Goal: Information Seeking & Learning: Learn about a topic

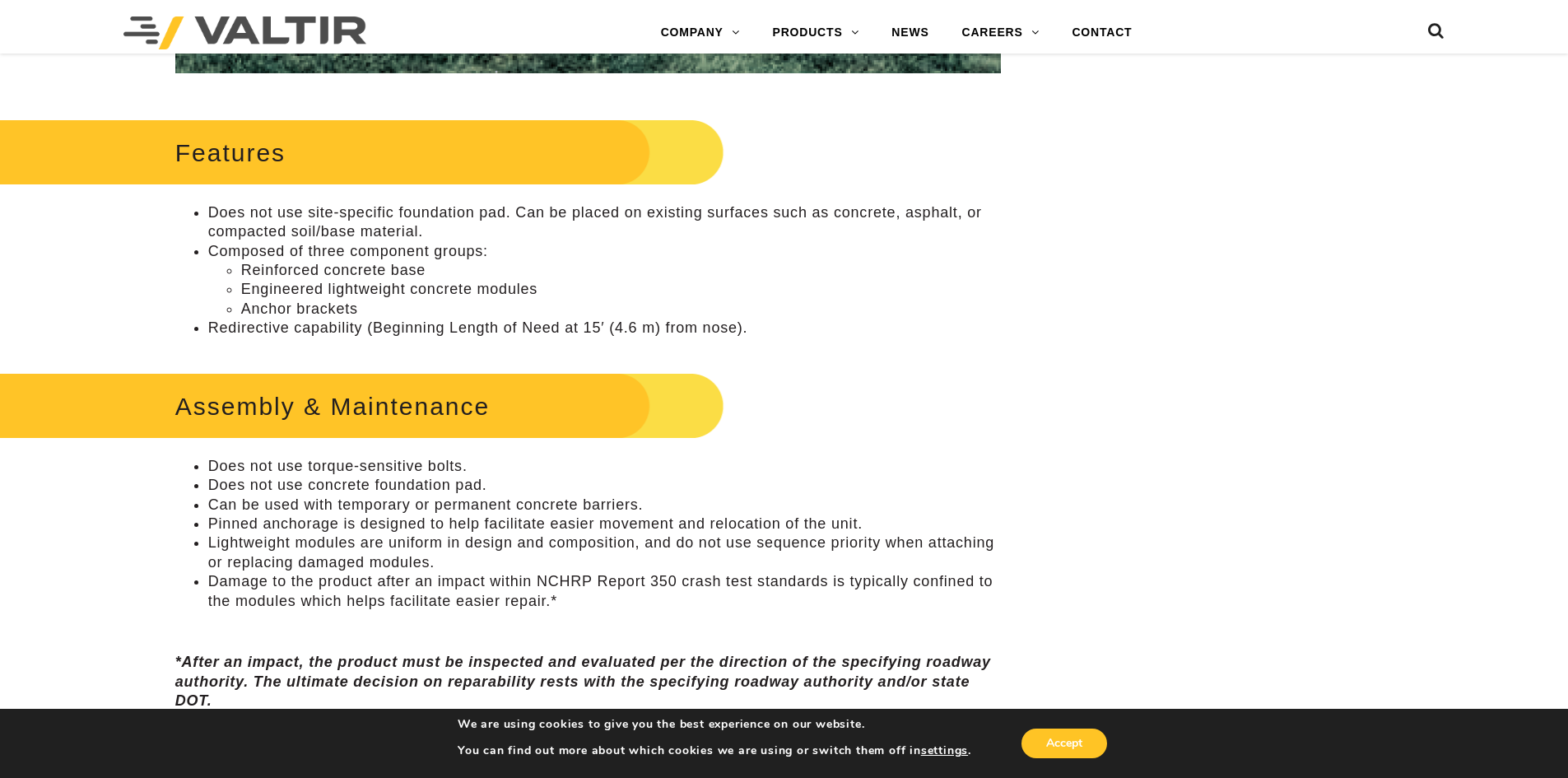
scroll to position [740, 0]
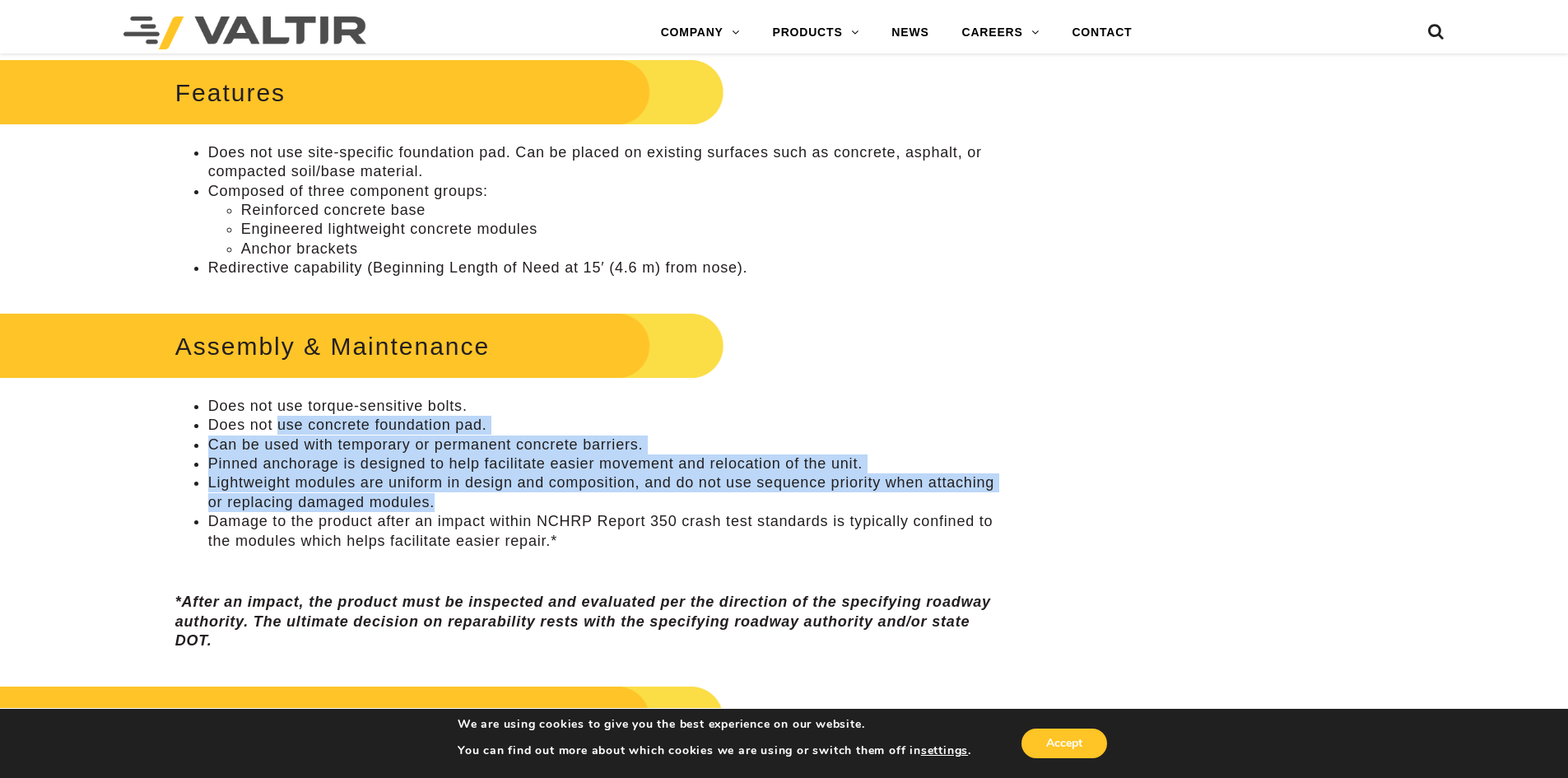
drag, startPoint x: 380, startPoint y: 424, endPoint x: 509, endPoint y: 499, distance: 149.2
click at [509, 499] on ul "Does not use torque-sensitive bolts. Does not use concrete foundation pad. Can …" at bounding box center [588, 473] width 826 height 153
click at [509, 499] on li "Lightweight modules are uniform in design and composition, and do not use seque…" at bounding box center [605, 493] width 793 height 39
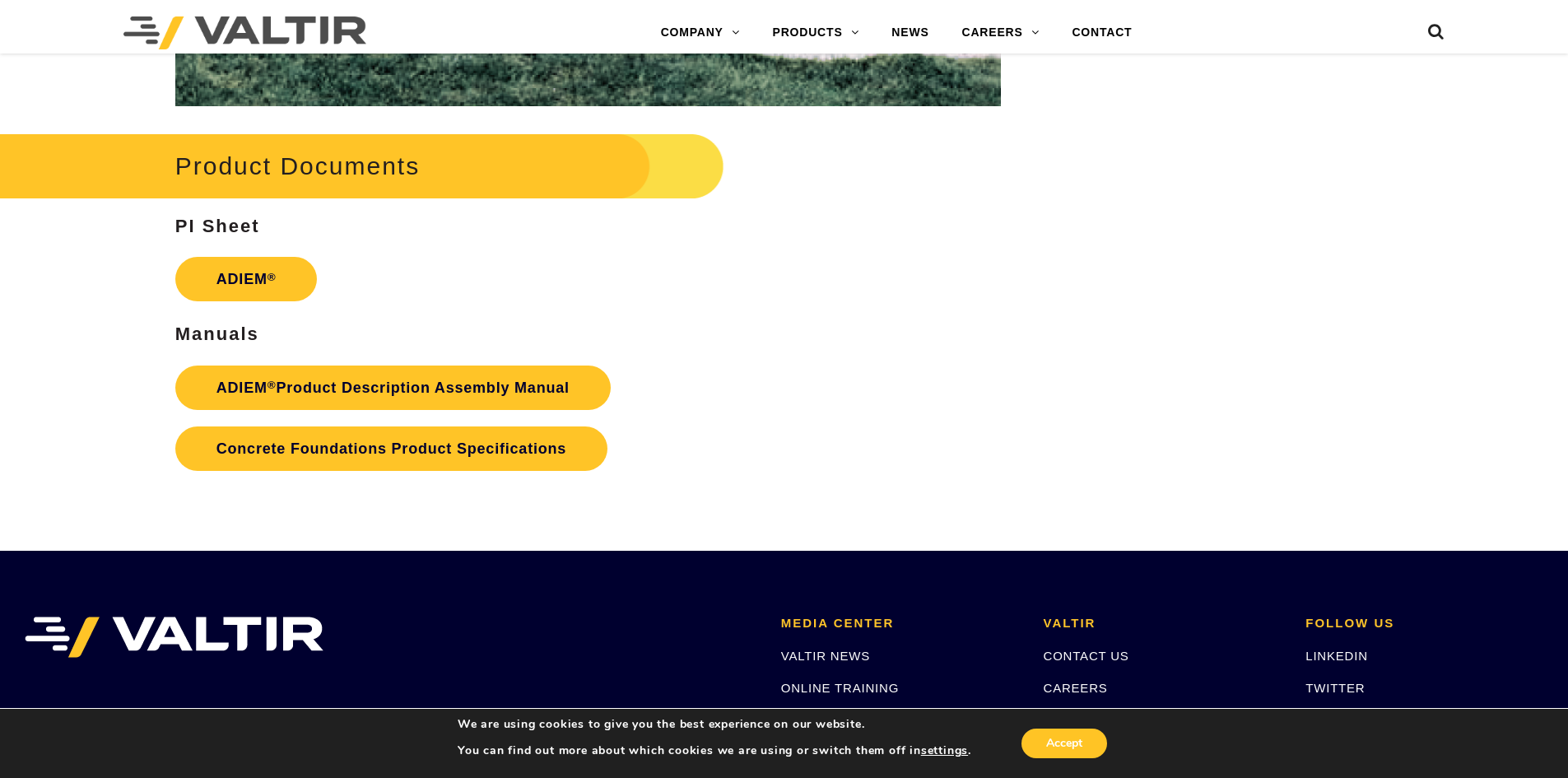
scroll to position [2469, 0]
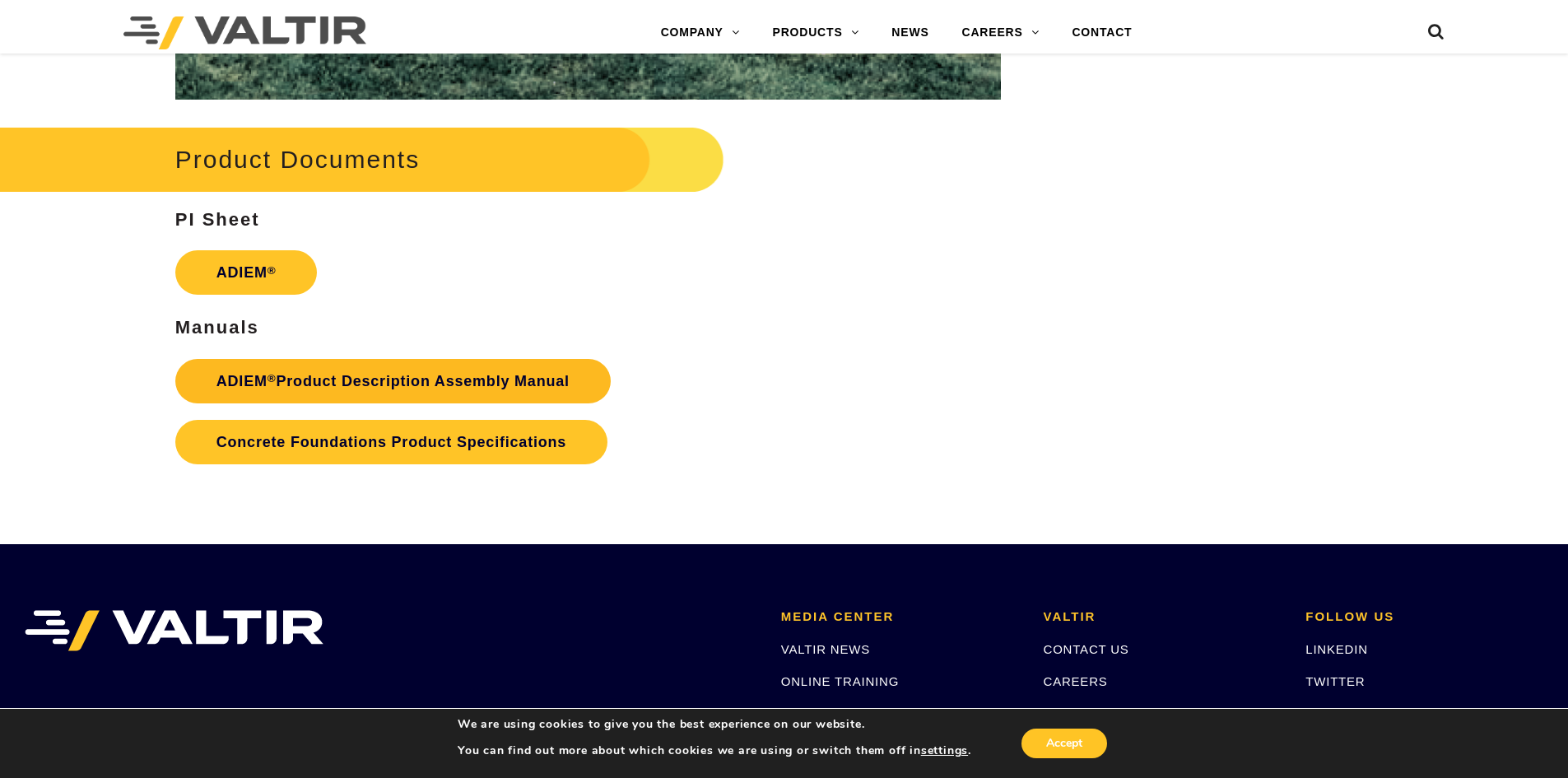
click at [475, 375] on link "ADIEM ® Product Description Assembly Manual" at bounding box center [393, 381] width 435 height 45
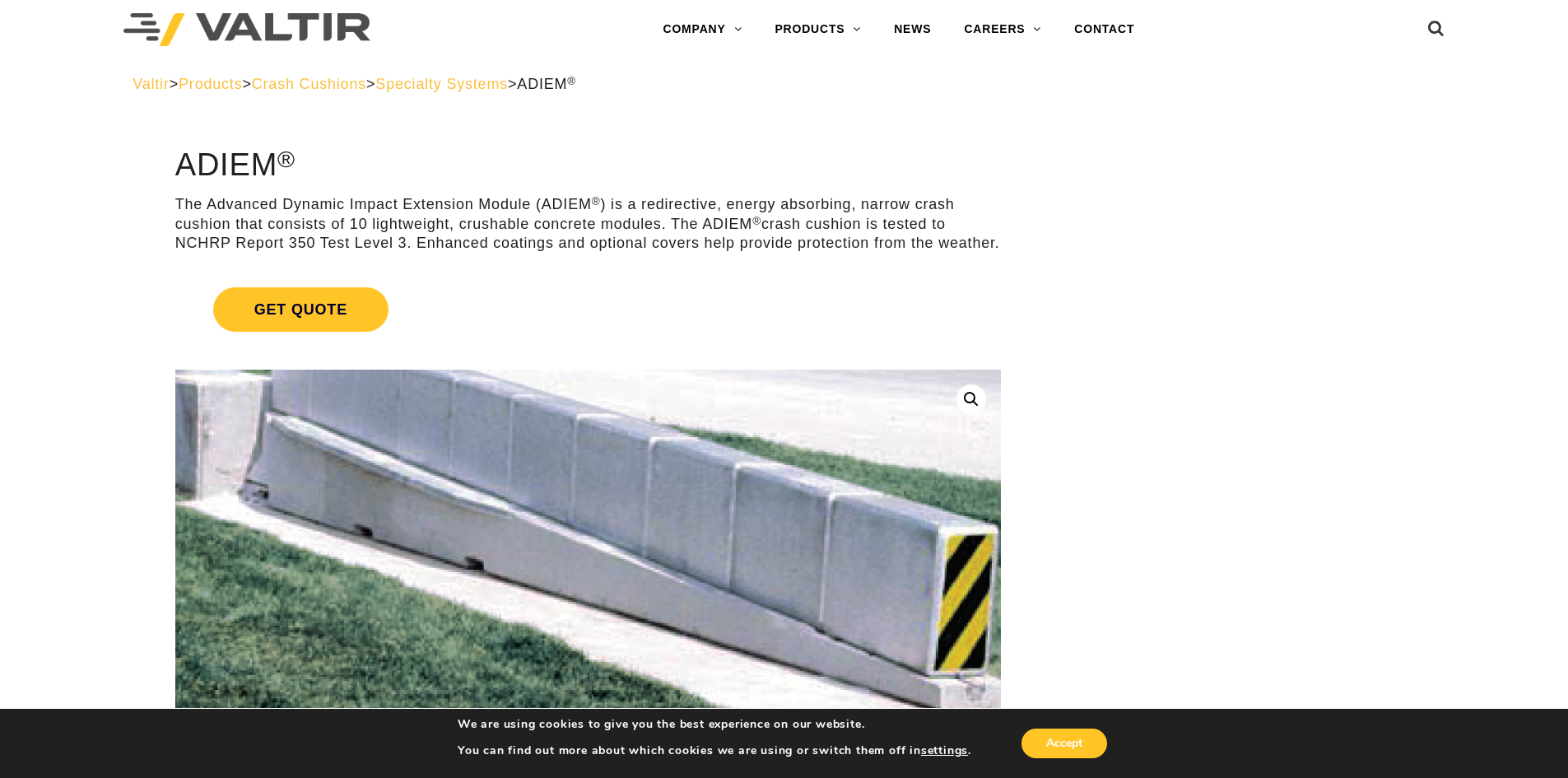
scroll to position [0, 0]
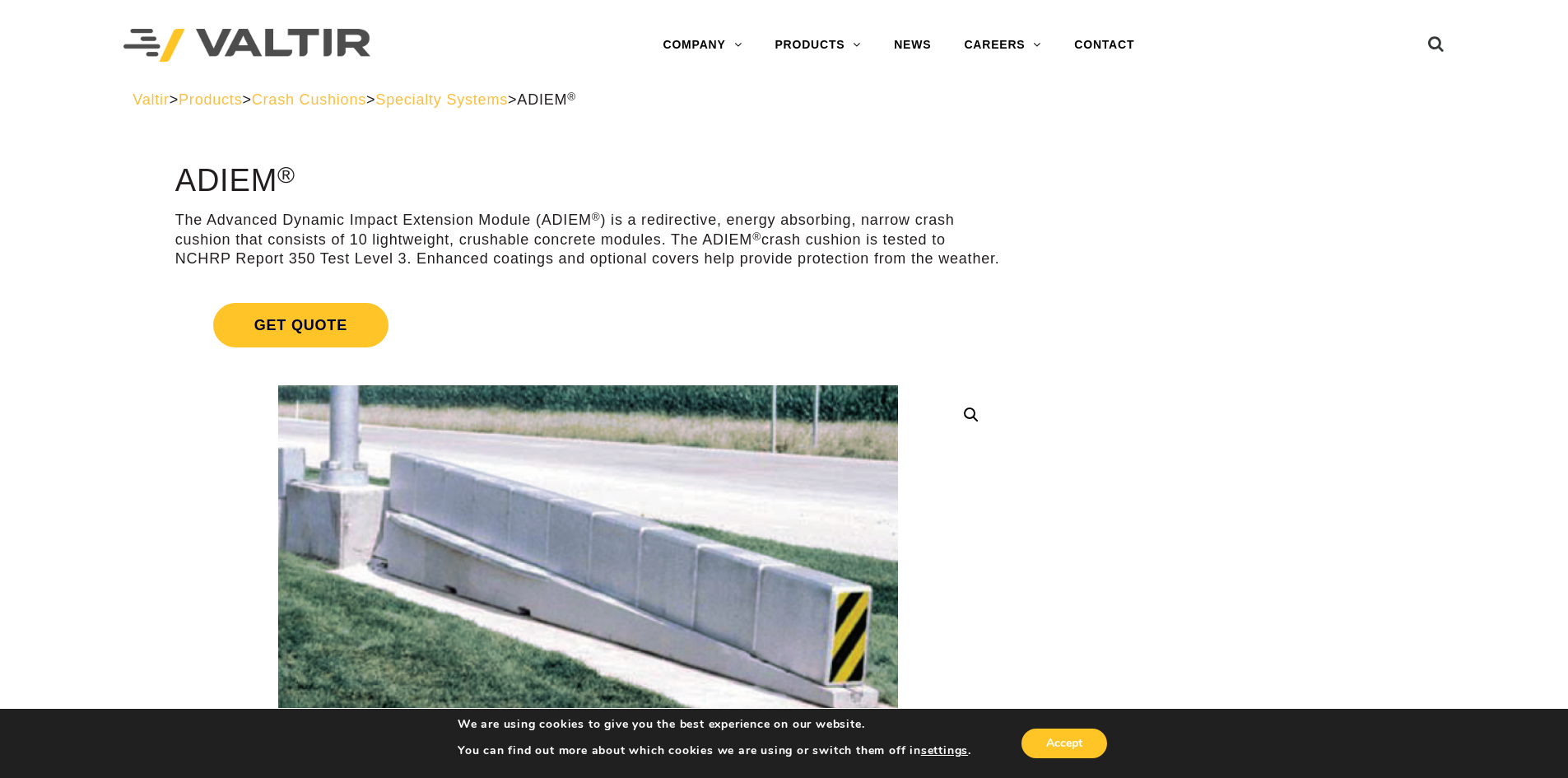
click at [508, 100] on span "Specialty Systems" at bounding box center [441, 99] width 132 height 17
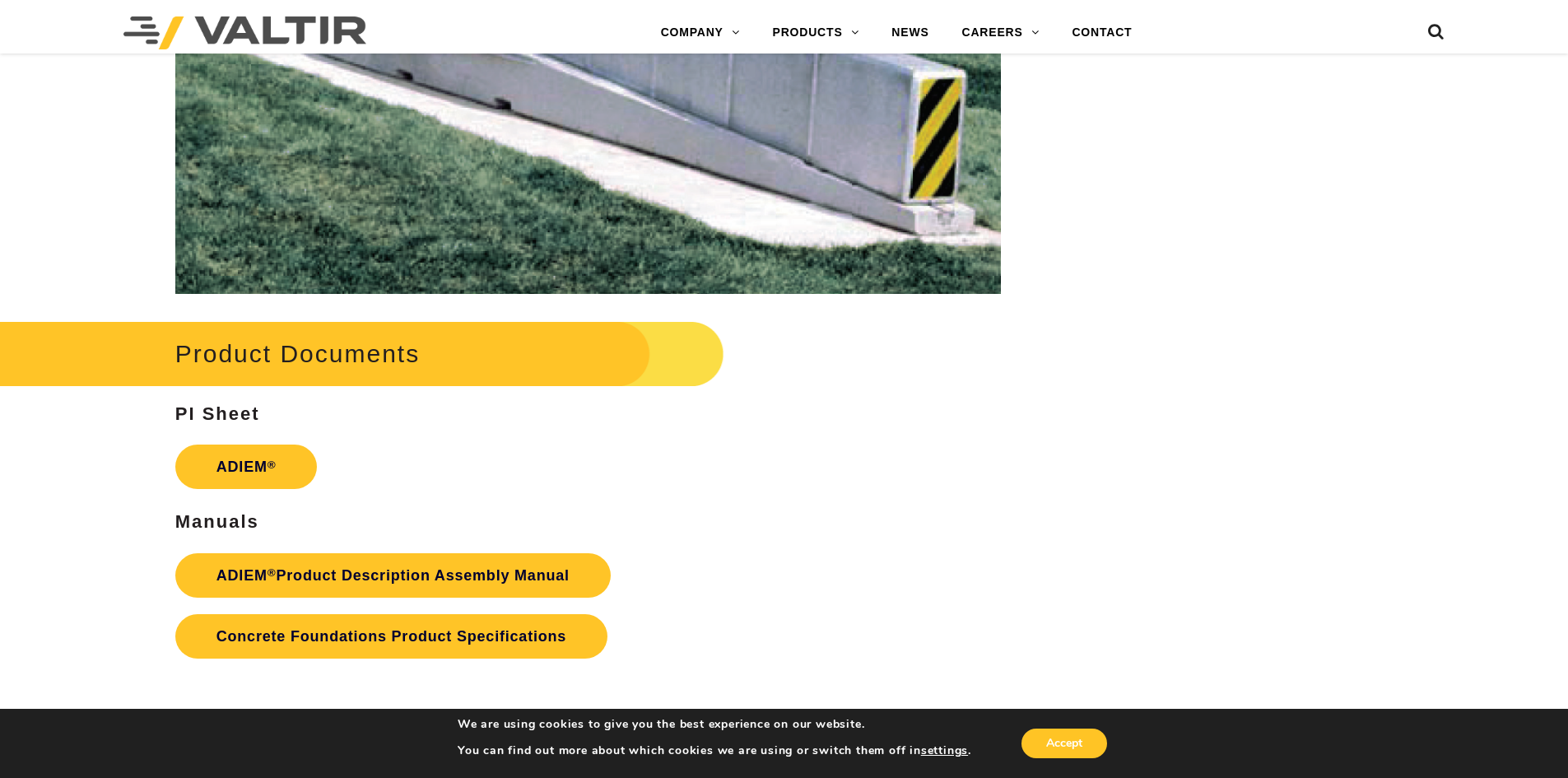
scroll to position [2552, 0]
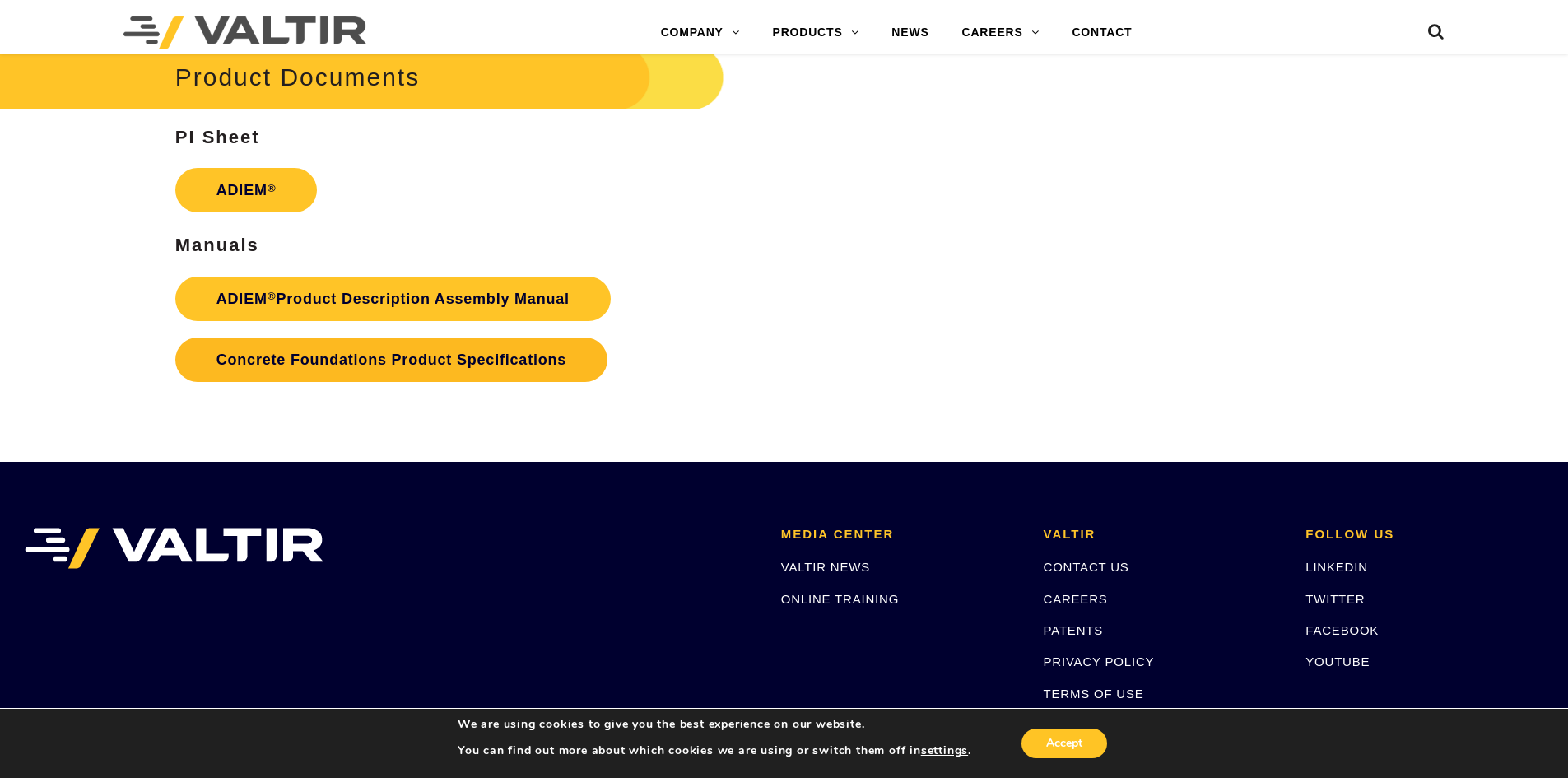
click at [408, 367] on link "Concrete Foundations Product Specifications" at bounding box center [391, 360] width 433 height 45
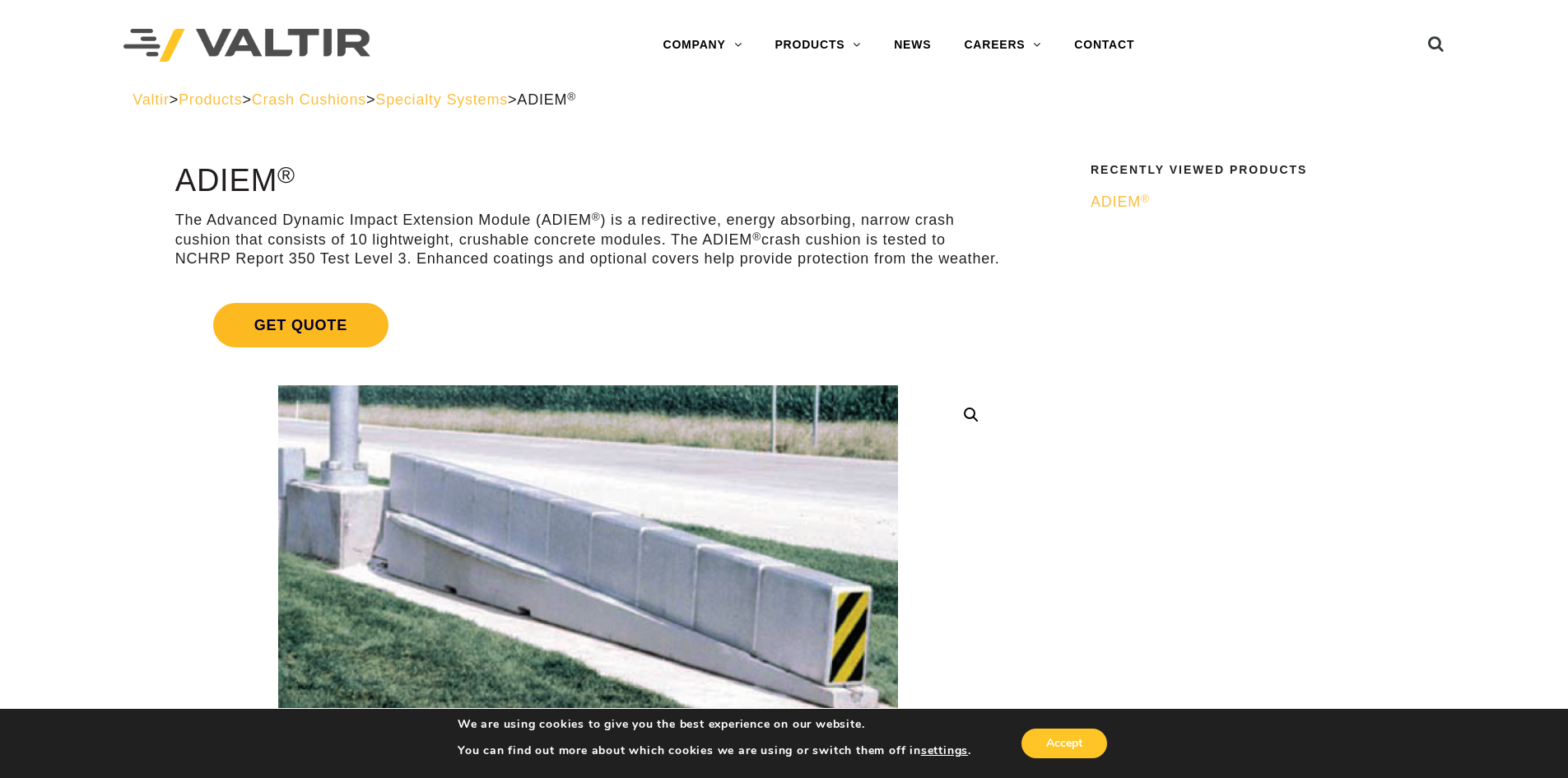
click at [328, 319] on span "Get Quote" at bounding box center [301, 325] width 175 height 45
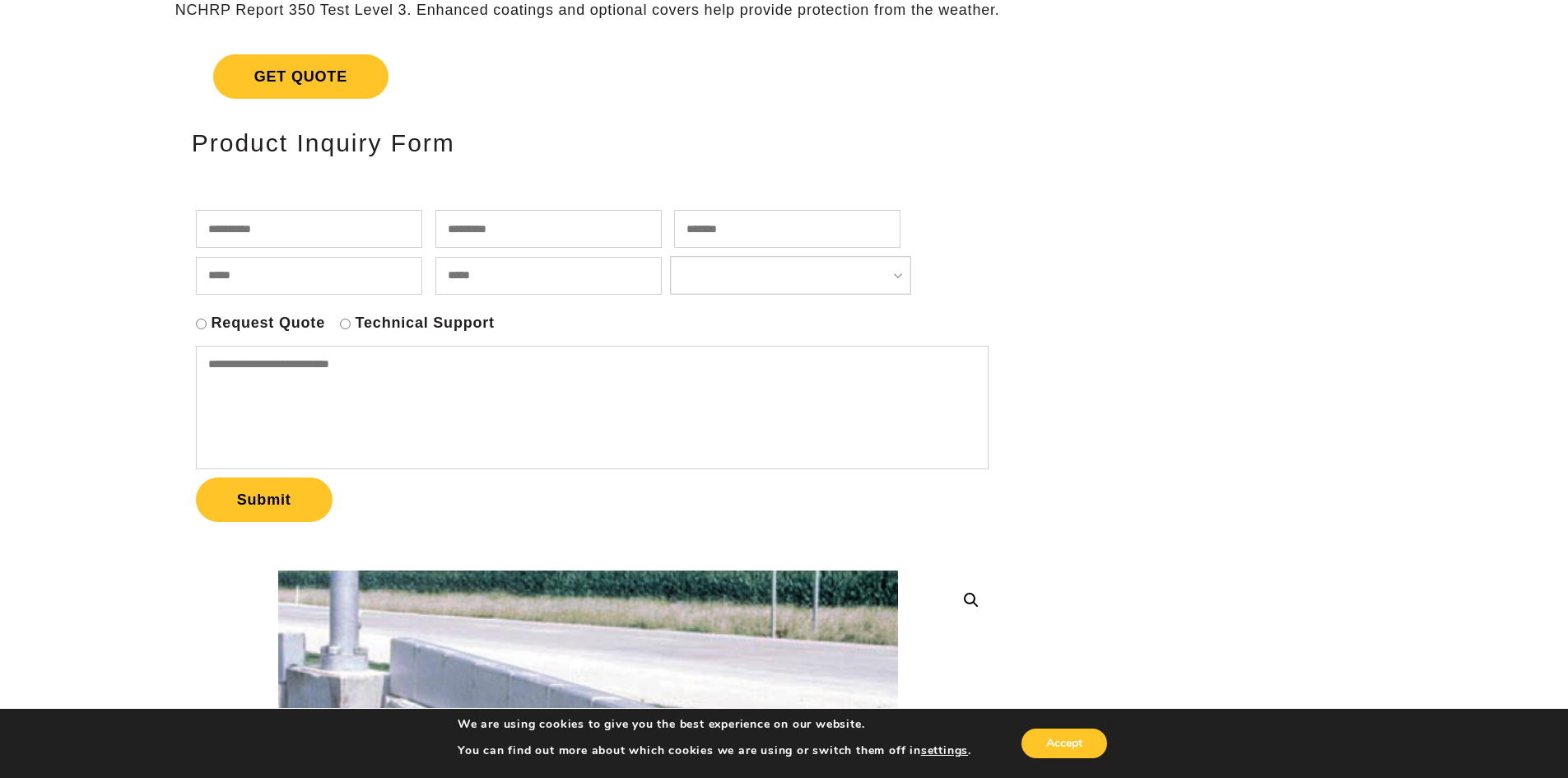
scroll to position [246, 0]
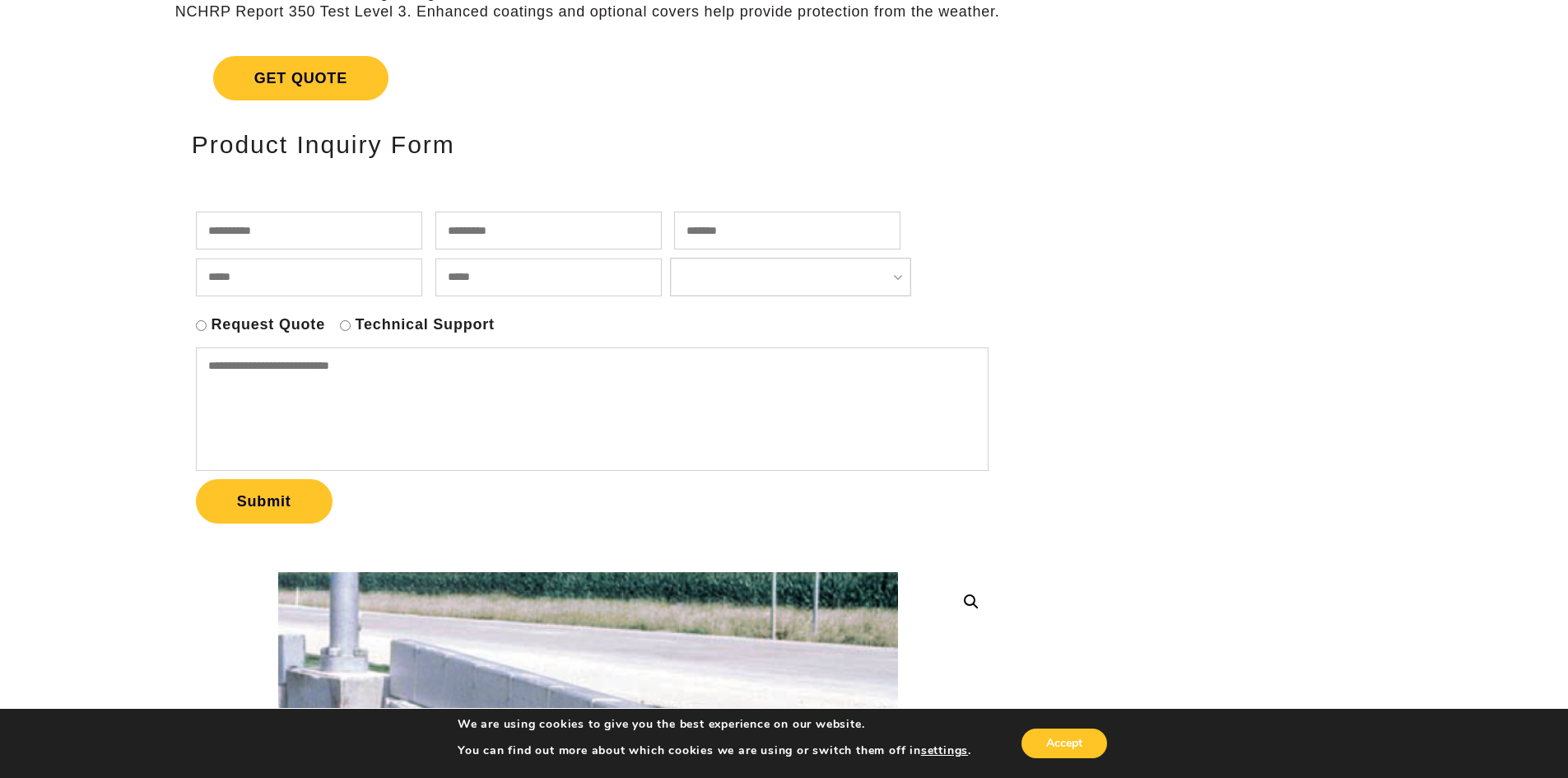
click at [351, 327] on div "Request Quote Technical Support" at bounding box center [588, 326] width 784 height 23
click at [208, 323] on div "Request Quote Technical Support" at bounding box center [588, 326] width 784 height 23
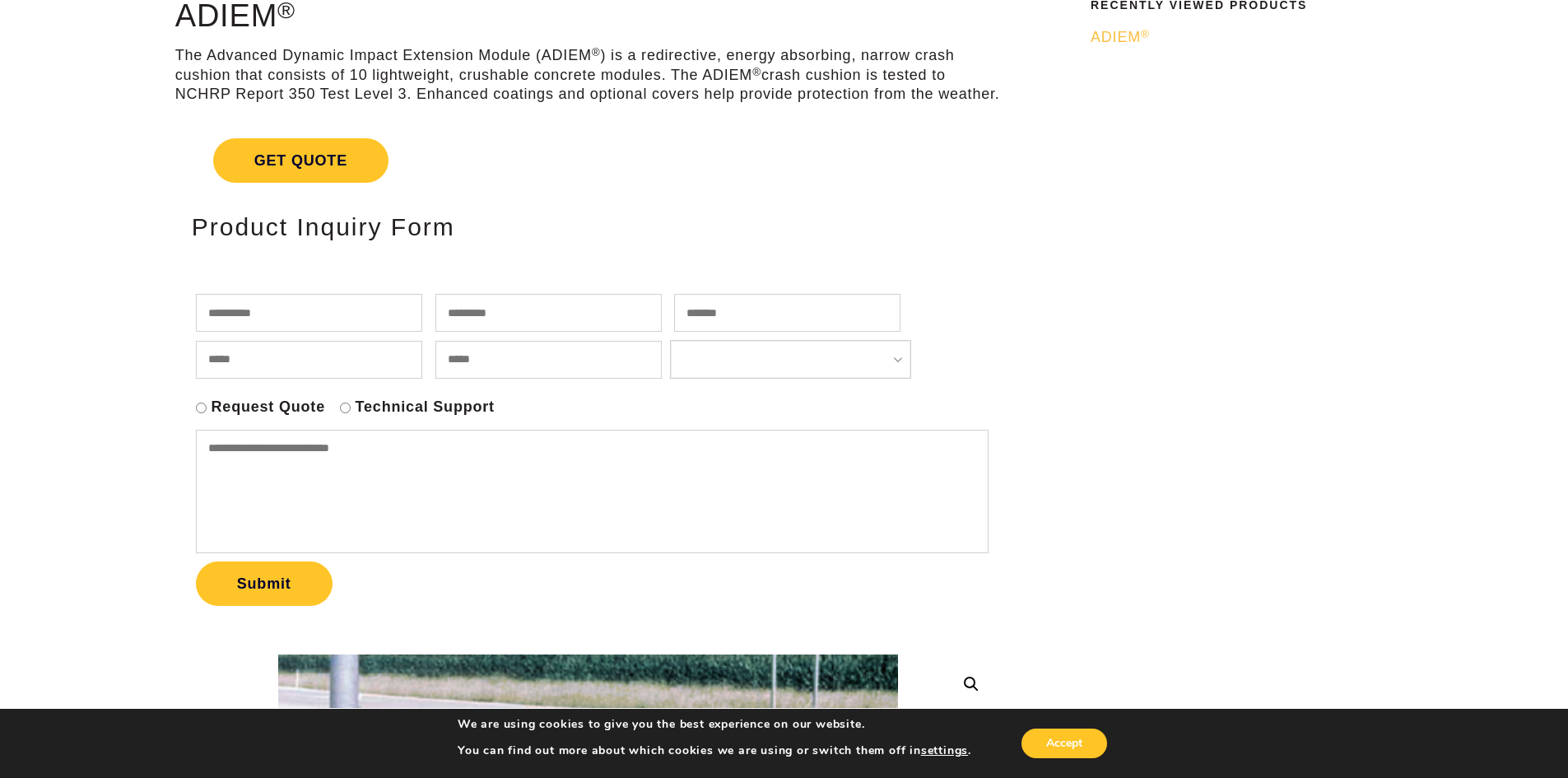
scroll to position [0, 0]
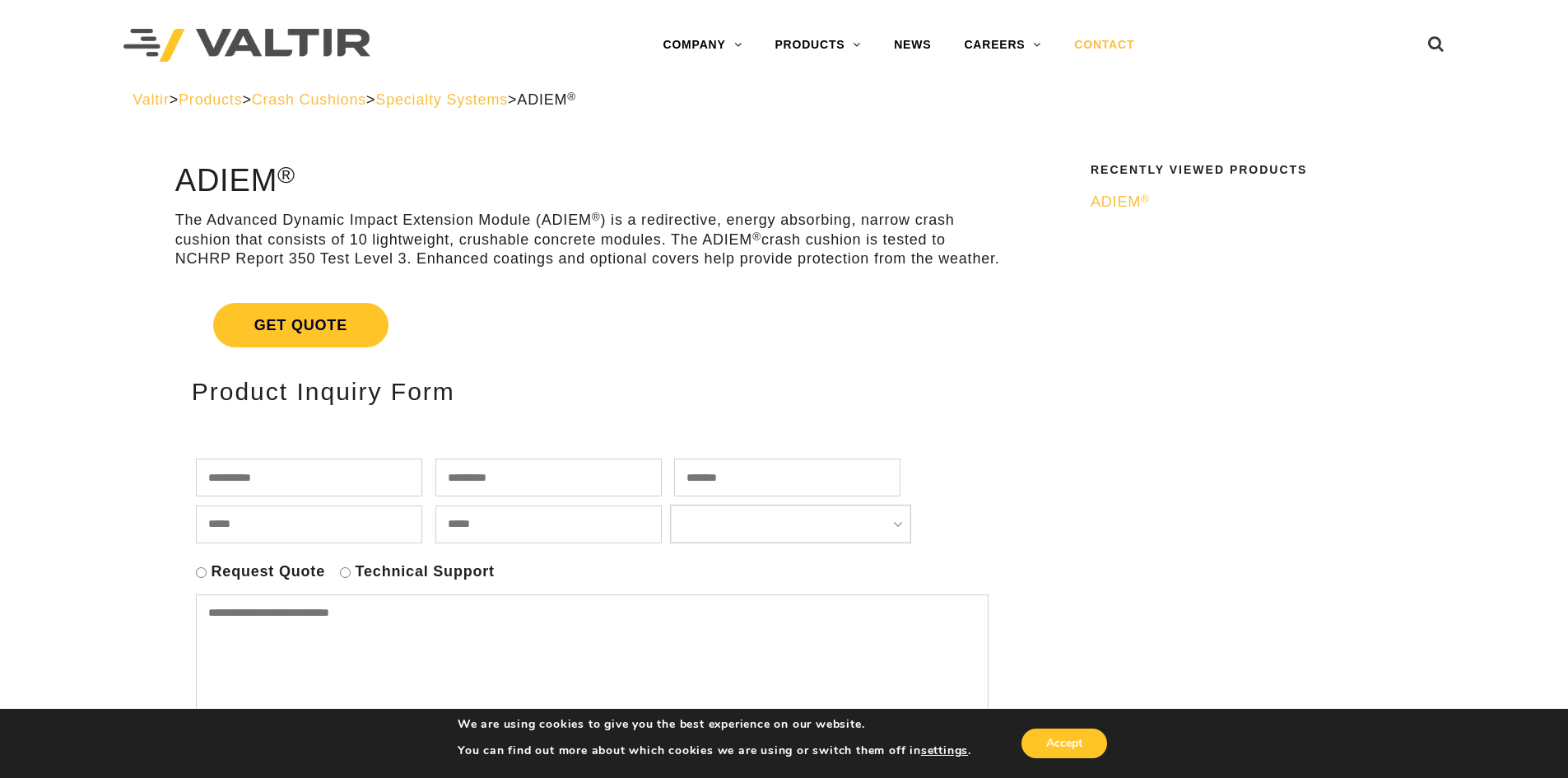
click at [1117, 39] on link "CONTACT" at bounding box center [1105, 46] width 93 height 33
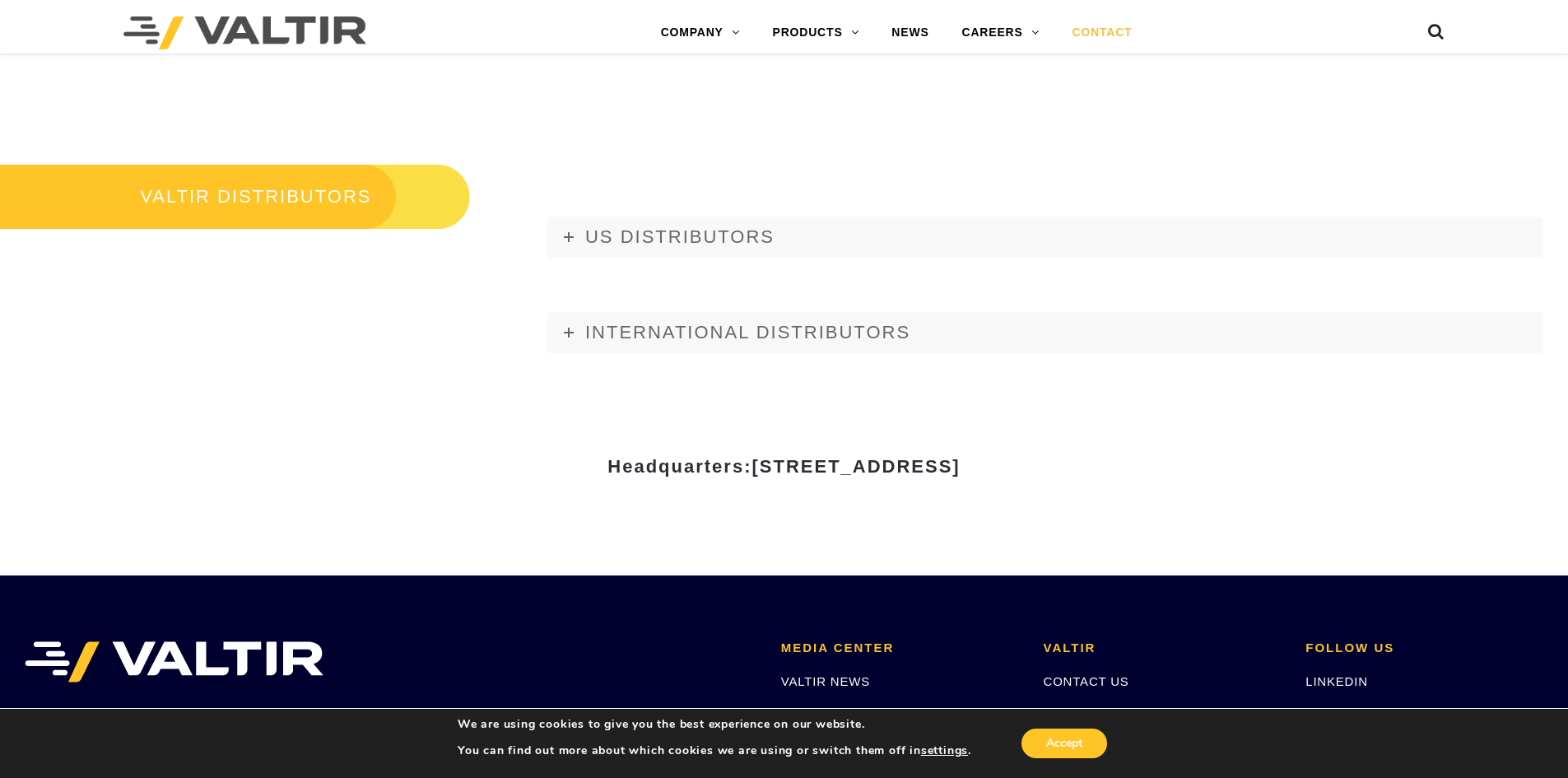
scroll to position [1975, 0]
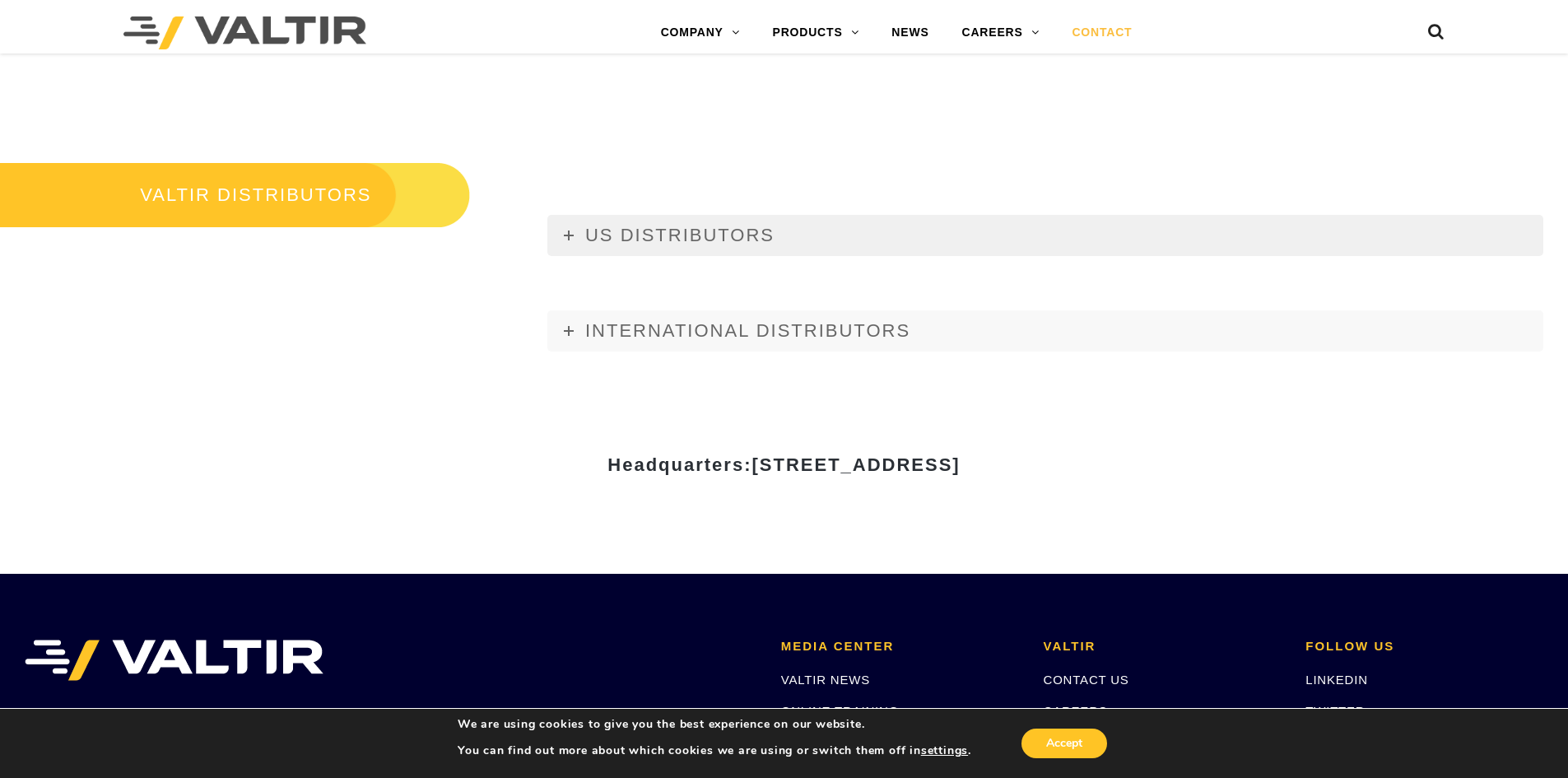
click at [676, 248] on link "US DISTRIBUTORS" at bounding box center [1045, 235] width 996 height 41
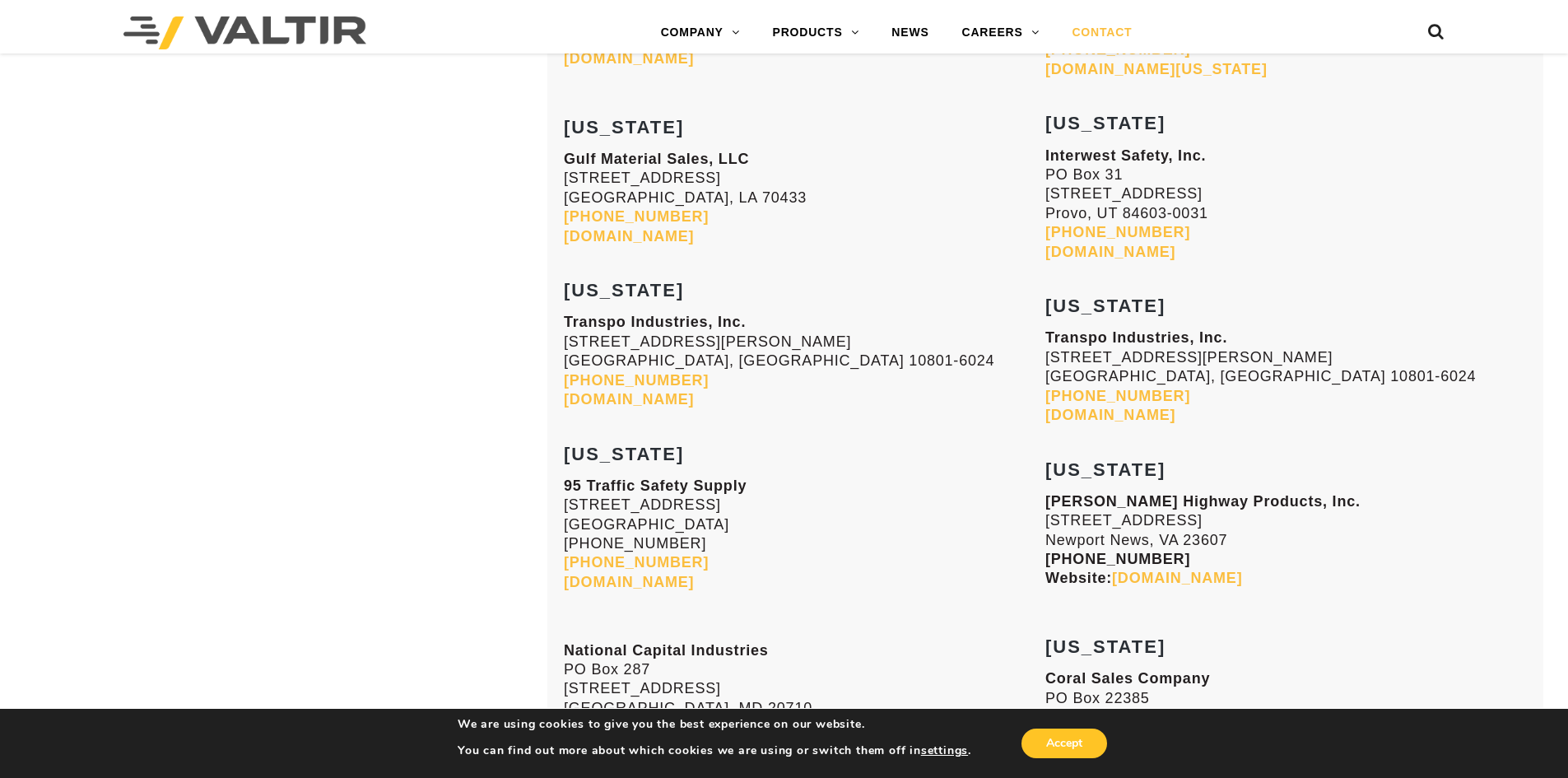
scroll to position [5835, 0]
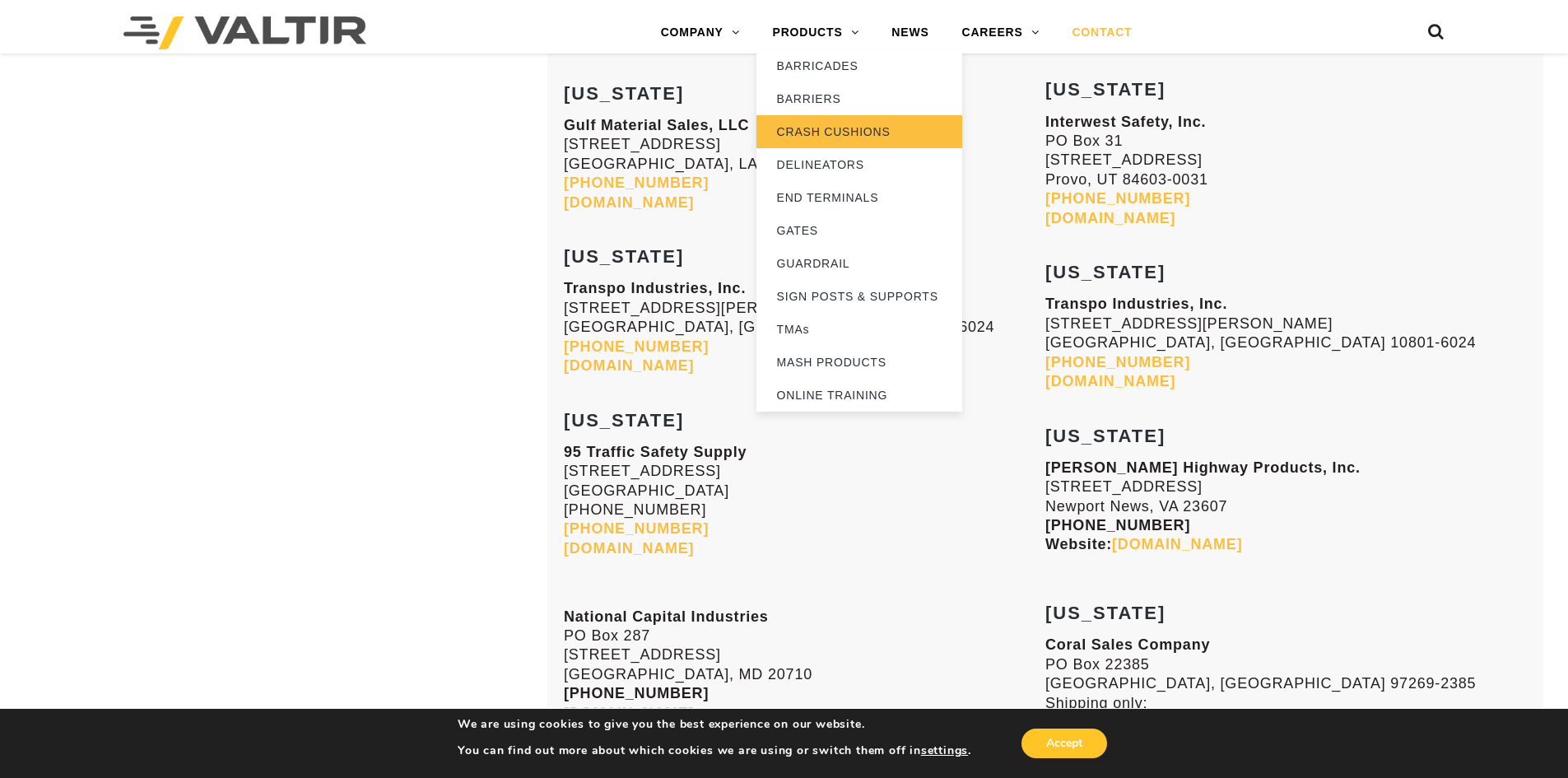
click at [856, 128] on link "CRASH CUSHIONS" at bounding box center [859, 132] width 206 height 33
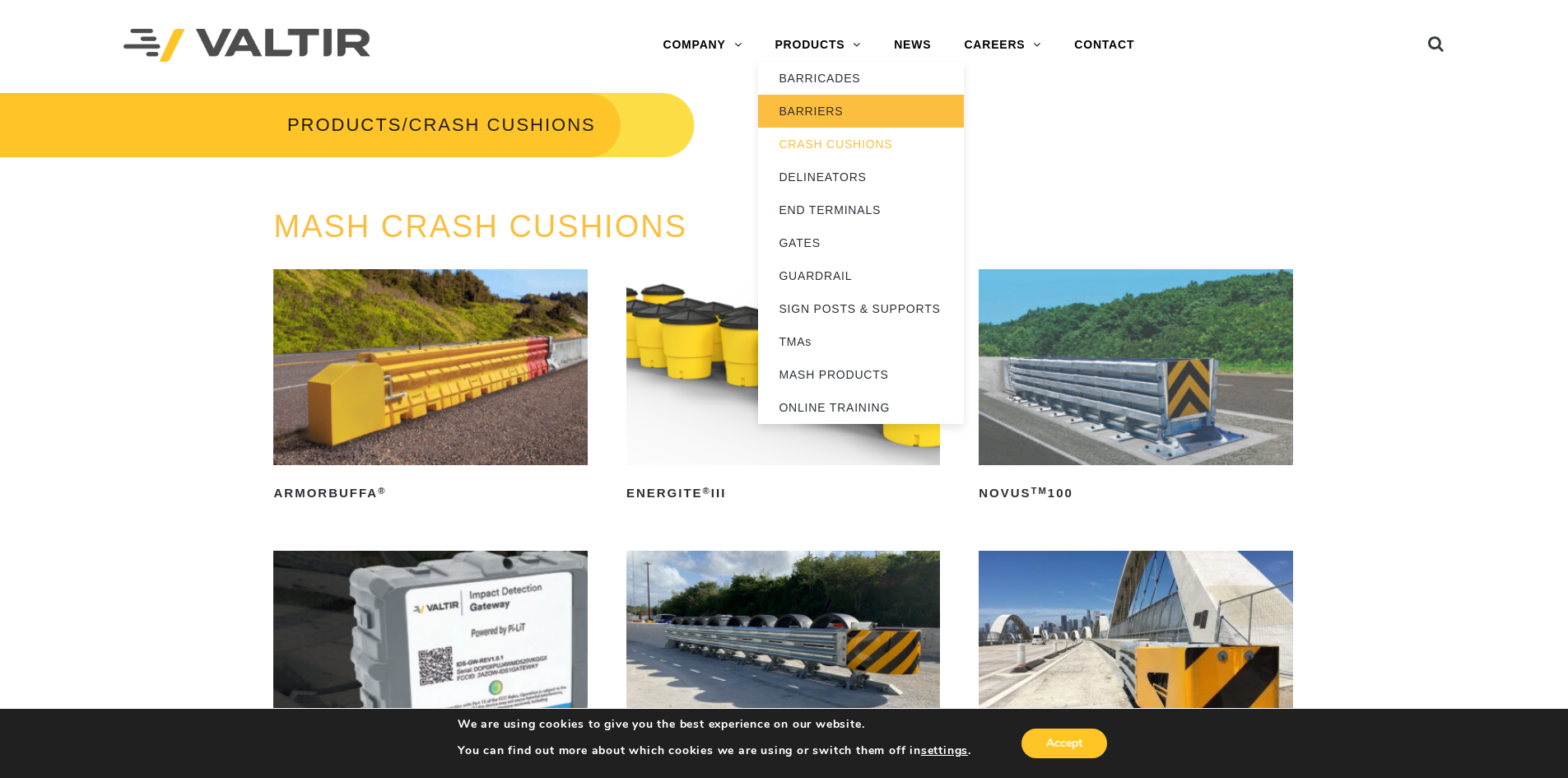
click at [839, 111] on link "BARRIERS" at bounding box center [861, 111] width 206 height 33
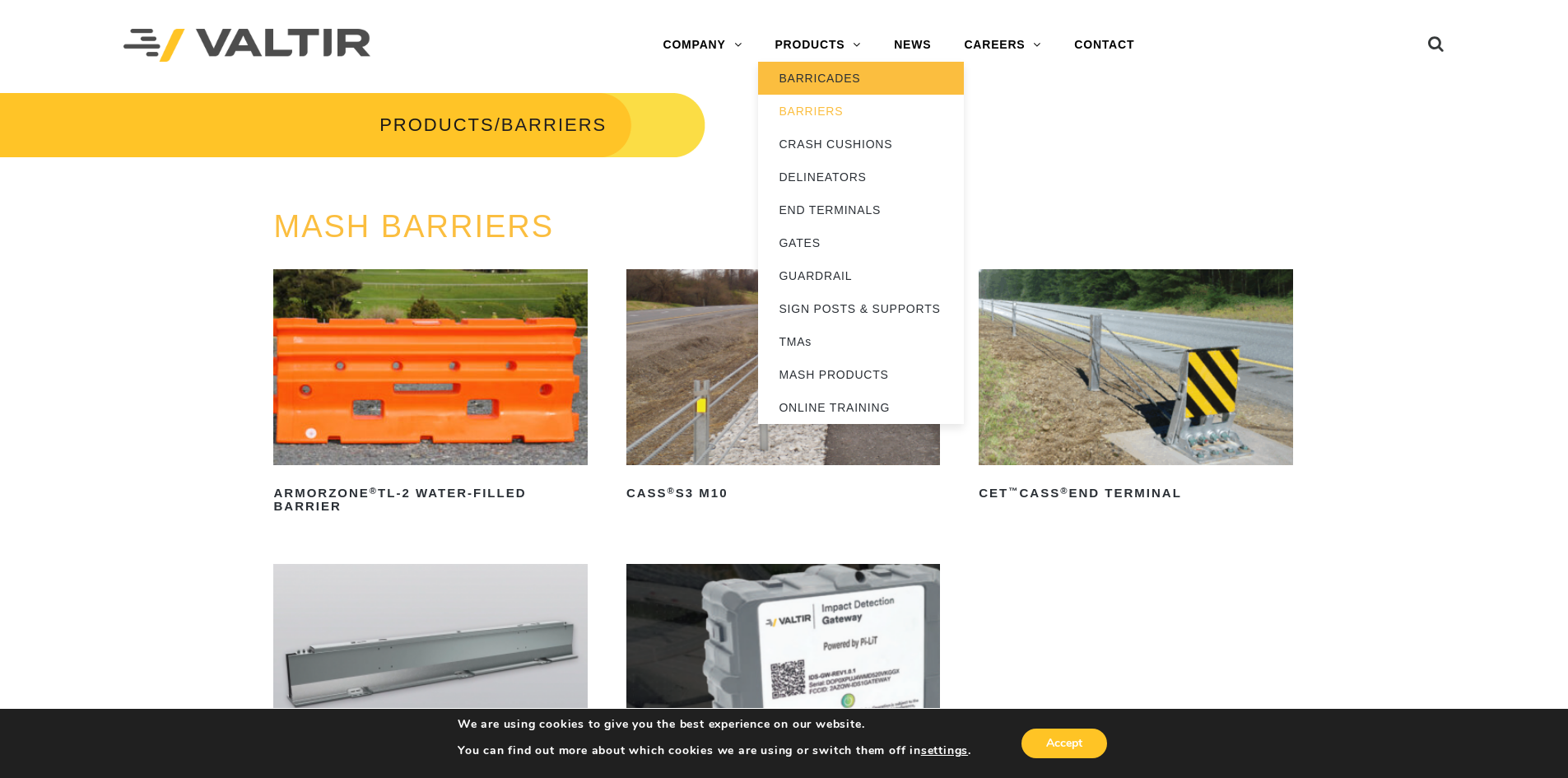
click at [863, 73] on link "BARRICADES" at bounding box center [861, 78] width 206 height 33
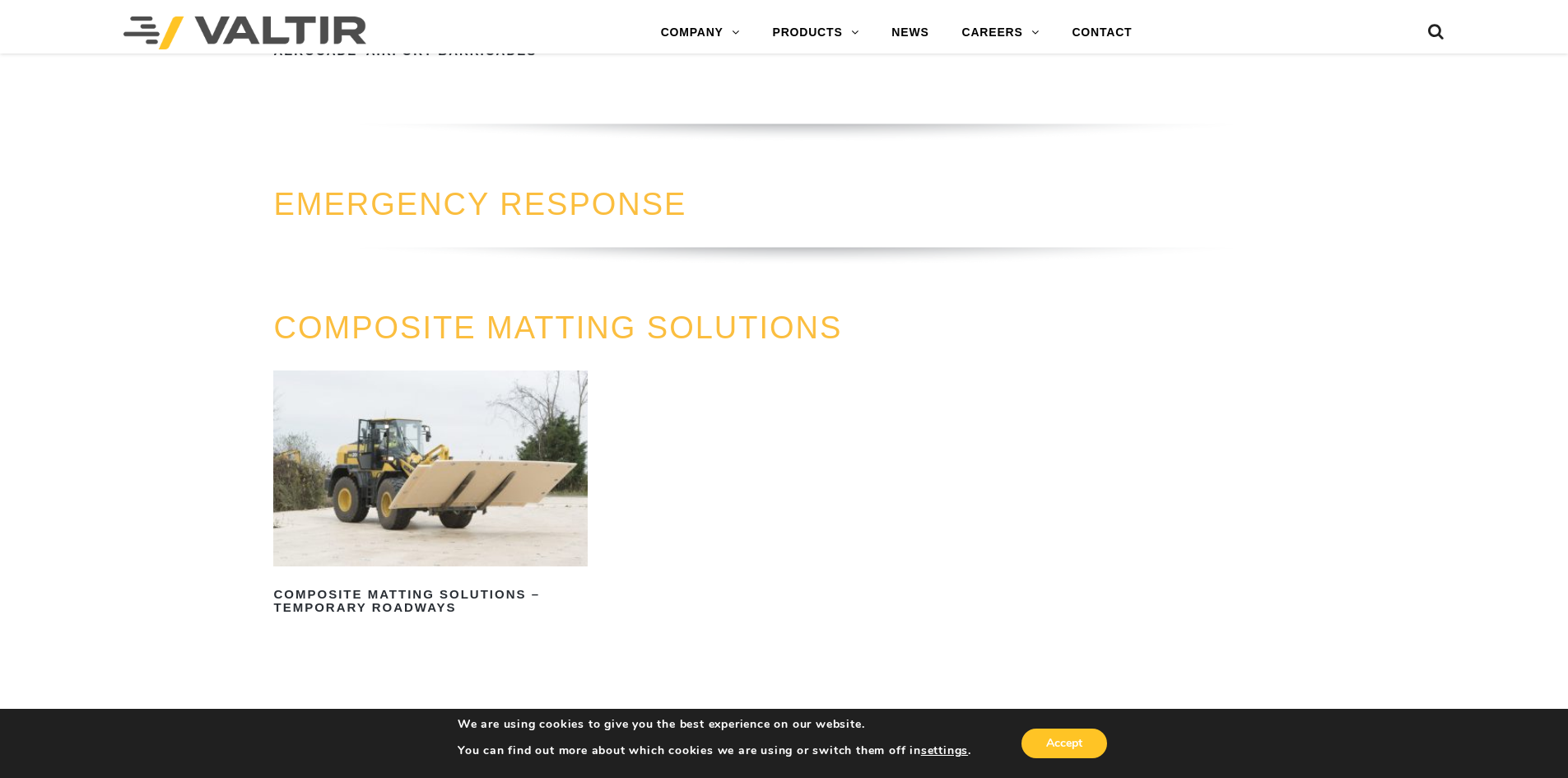
scroll to position [2222, 0]
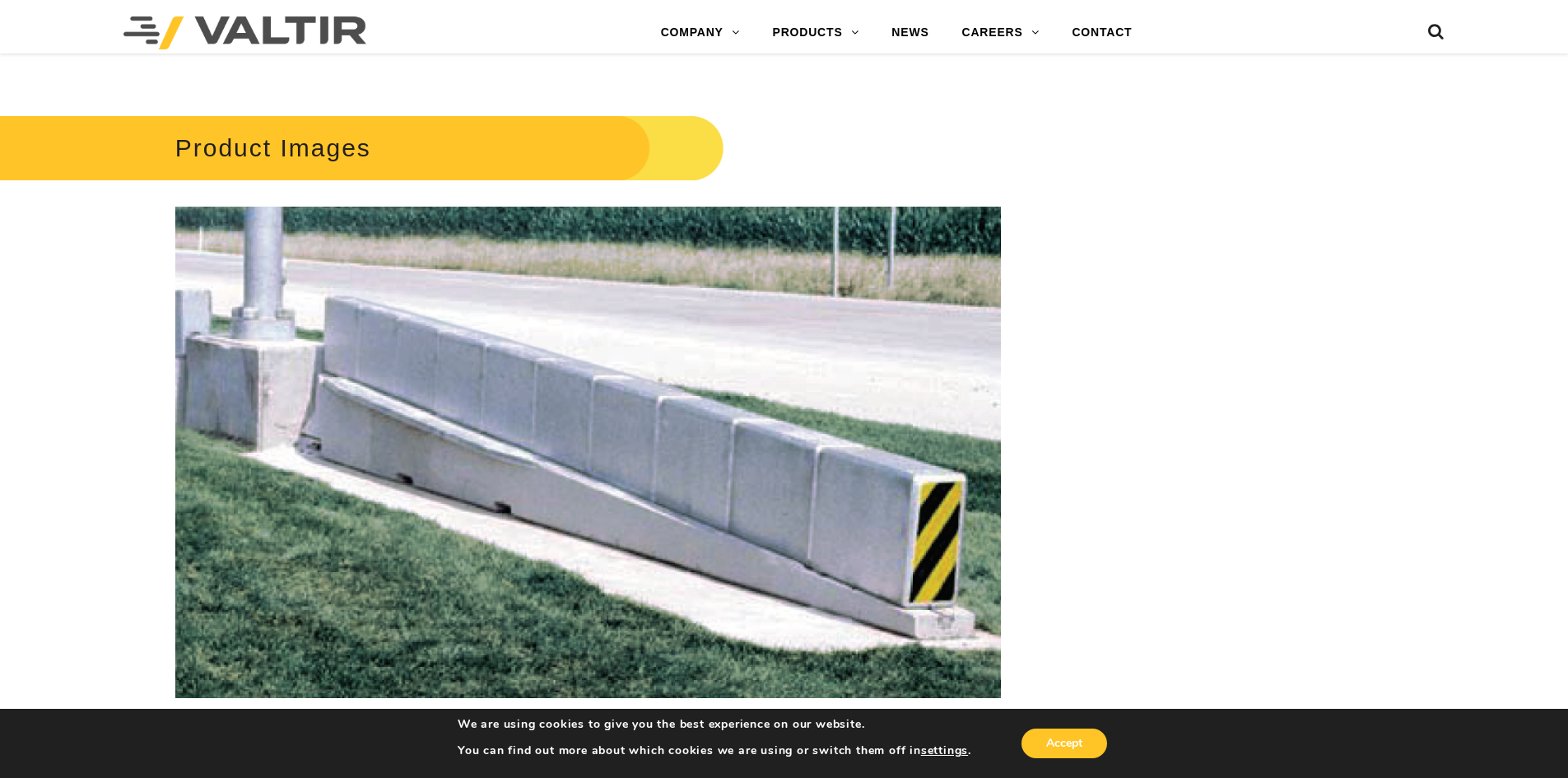
scroll to position [2798, 0]
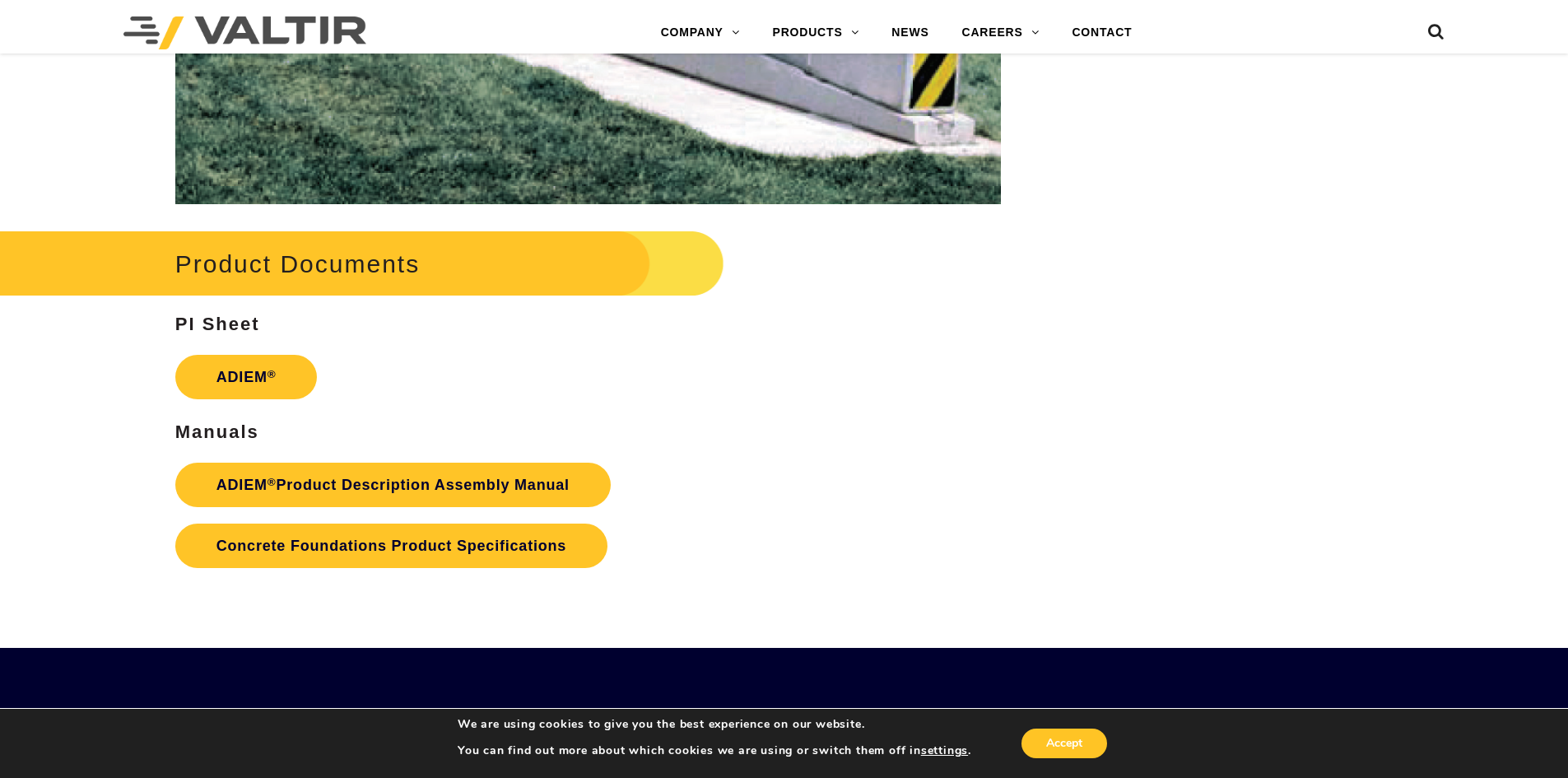
drag, startPoint x: 777, startPoint y: 567, endPoint x: 662, endPoint y: 559, distance: 115.3
click at [780, 566] on p "ADIEM ® Product Description Assembly Manual Concrete Foundations Product Specif…" at bounding box center [588, 515] width 826 height 122
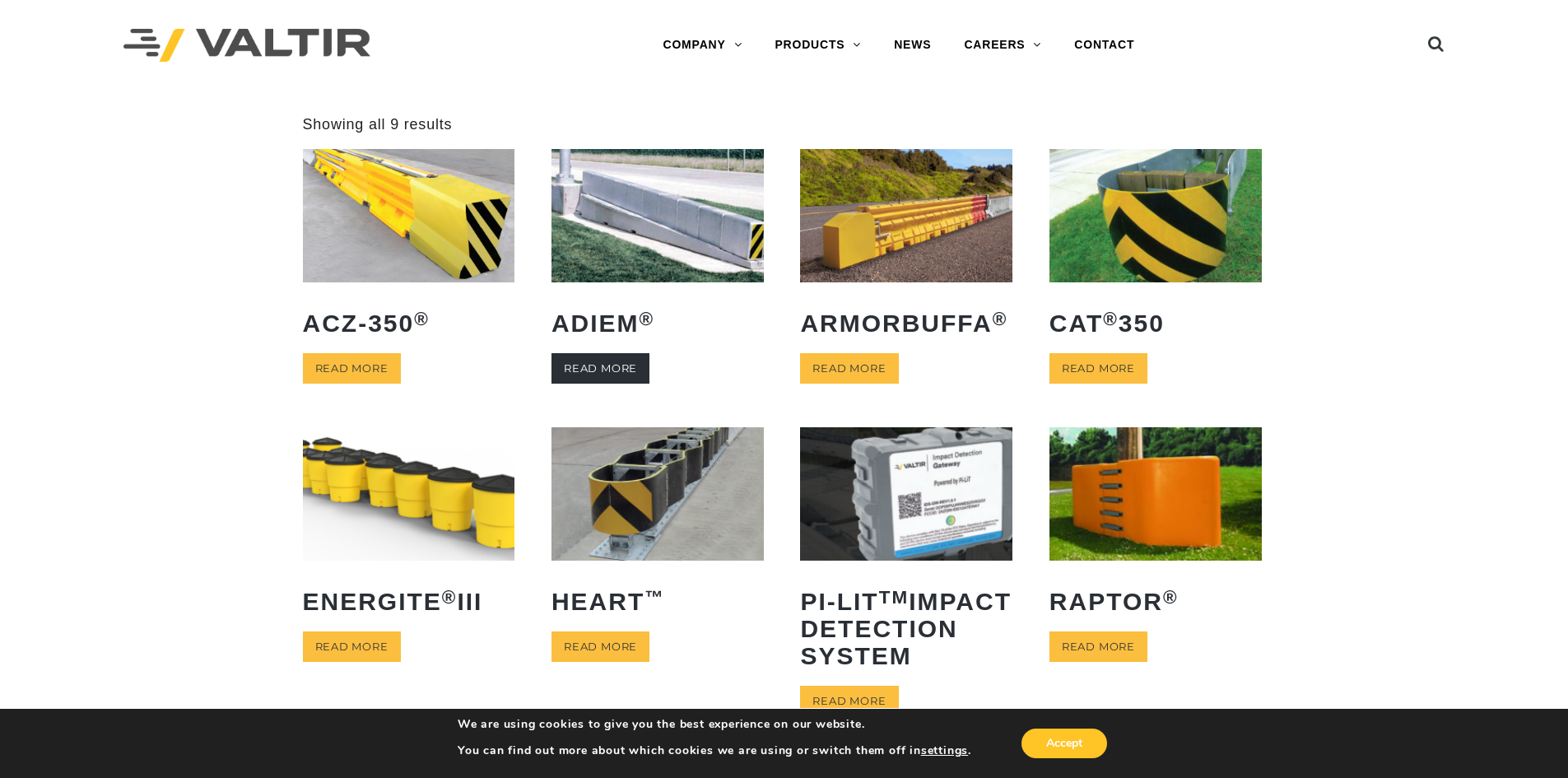
click at [594, 366] on link "Read more" at bounding box center [601, 368] width 98 height 31
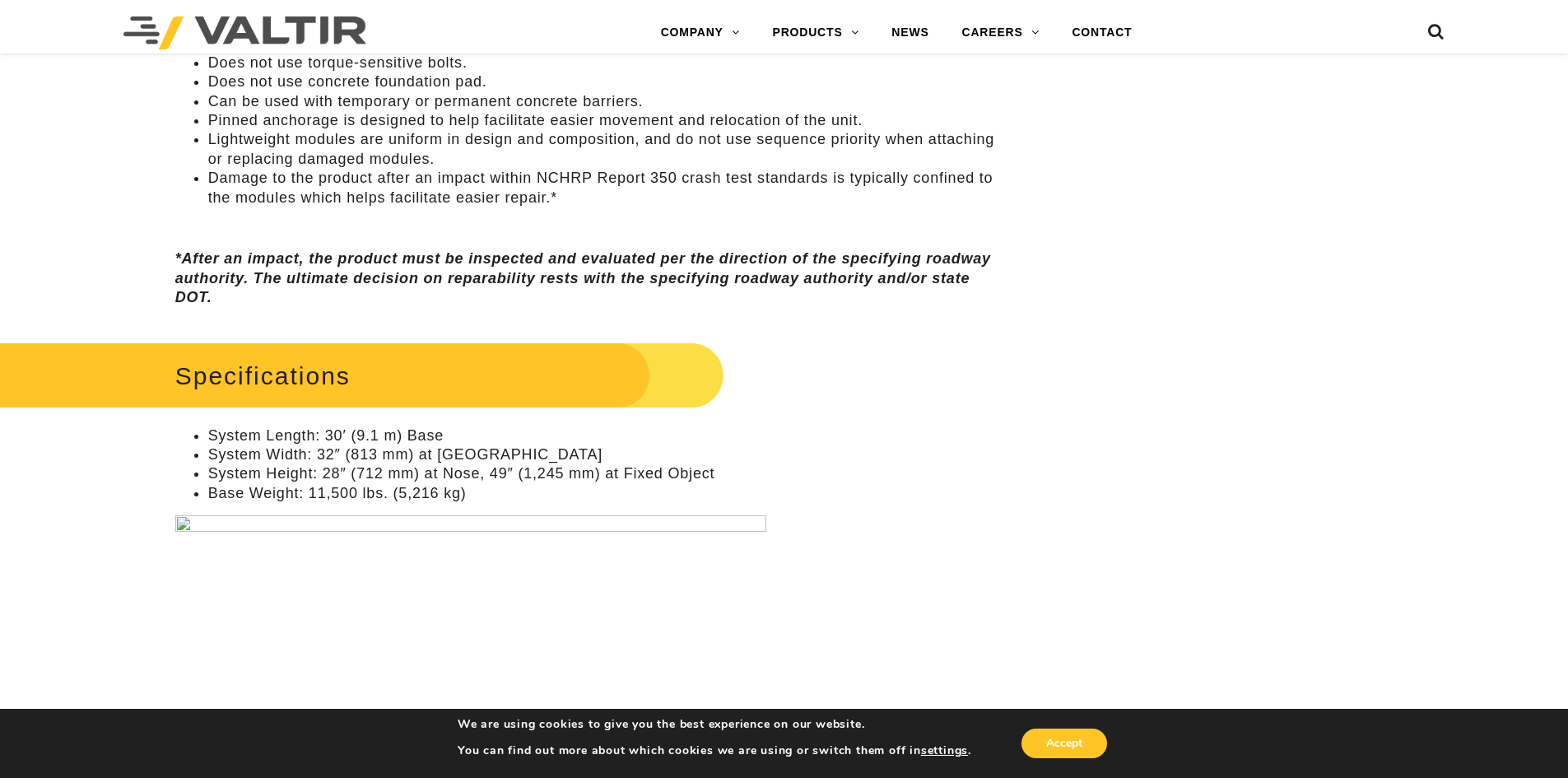
scroll to position [823, 0]
